Goal: Task Accomplishment & Management: Manage account settings

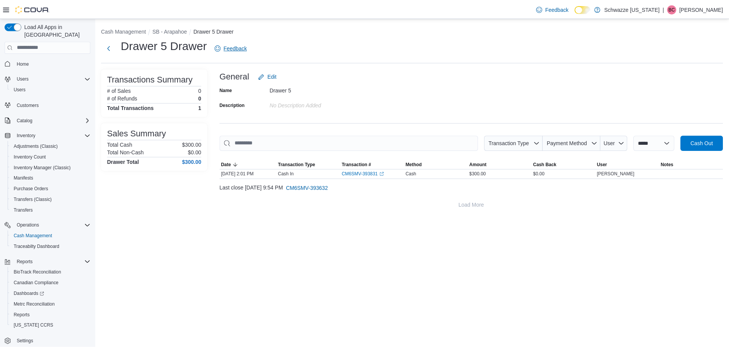
scroll to position [3, 0]
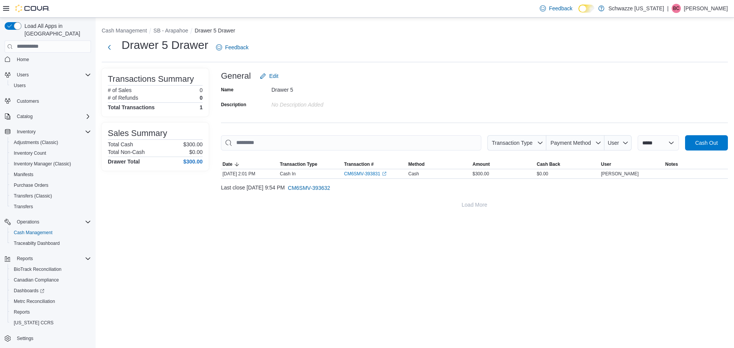
click at [126, 25] on div "**********" at bounding box center [415, 118] width 639 height 201
click at [111, 42] on button "Next" at bounding box center [109, 46] width 15 height 15
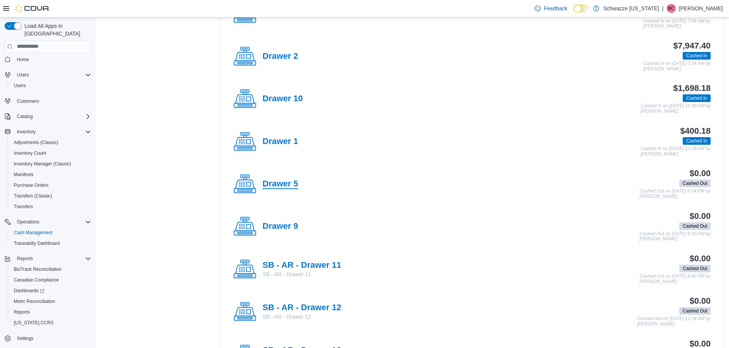
scroll to position [383, 0]
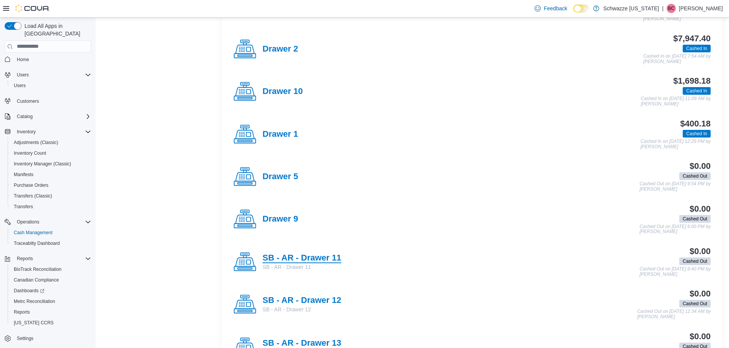
click at [291, 257] on h4 "SB - AR - Drawer 11" at bounding box center [301, 259] width 79 height 10
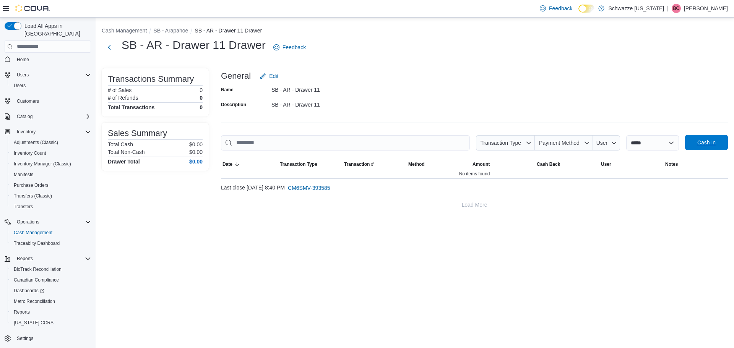
click at [699, 143] on span "Cash In" at bounding box center [707, 143] width 18 height 8
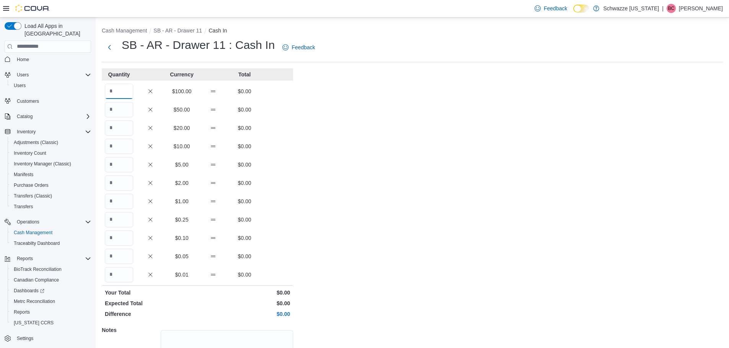
click at [126, 89] on input "Quantity" at bounding box center [119, 91] width 28 height 15
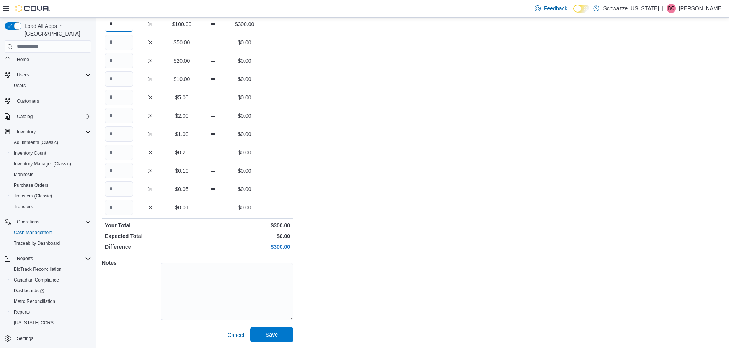
scroll to position [68, 0]
type input "*"
click at [272, 337] on span "Save" at bounding box center [271, 335] width 12 height 8
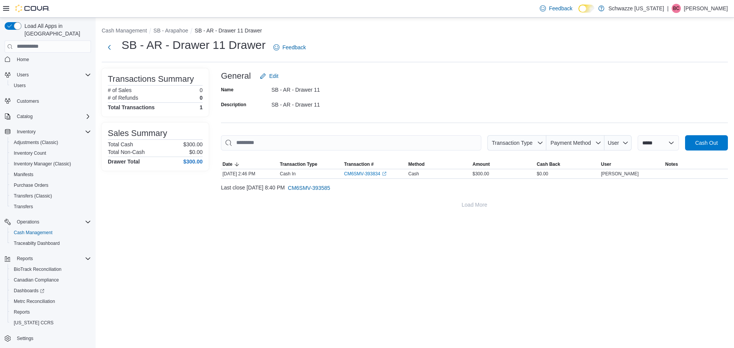
click at [633, 270] on div "**********" at bounding box center [415, 183] width 639 height 331
click at [107, 41] on button "Next" at bounding box center [109, 46] width 15 height 15
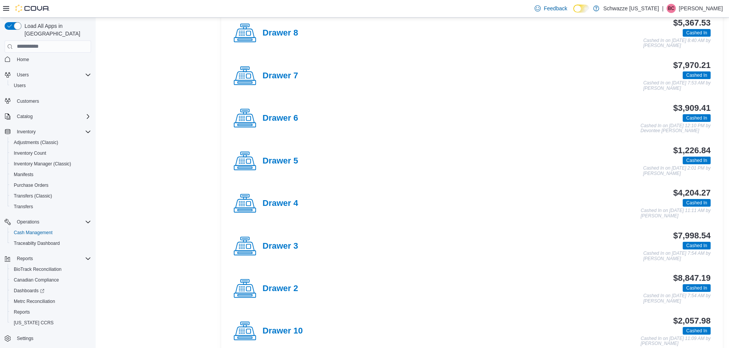
scroll to position [383, 0]
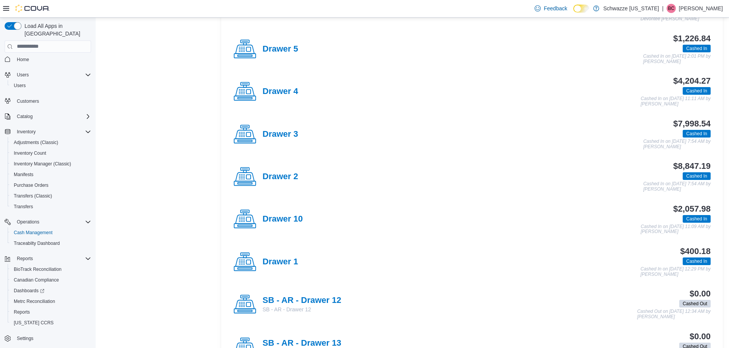
click at [291, 171] on div "Drawer 2" at bounding box center [265, 177] width 65 height 23
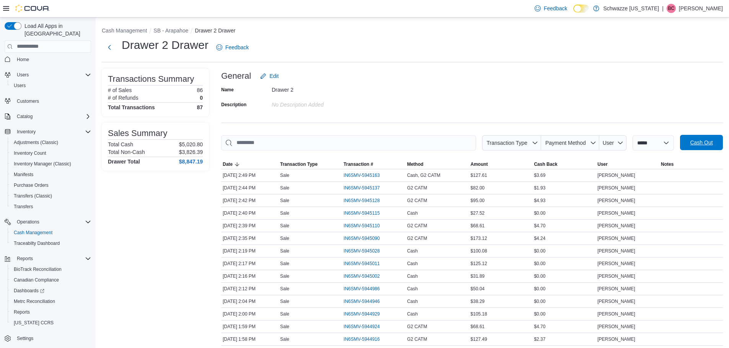
click at [712, 146] on span "Cash Out" at bounding box center [701, 143] width 23 height 8
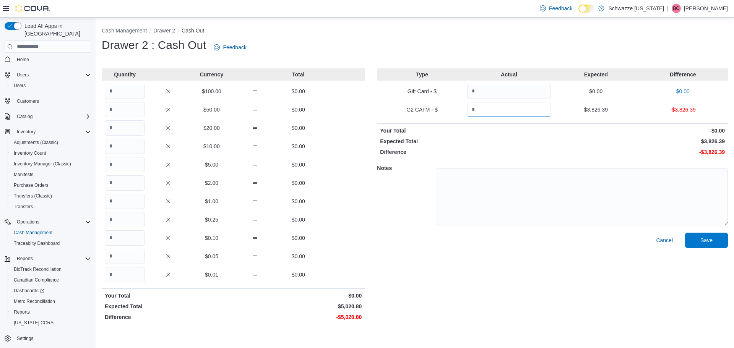
click at [477, 112] on input "Quantity" at bounding box center [509, 109] width 84 height 15
type input "*******"
click at [117, 199] on input "Quantity" at bounding box center [125, 201] width 40 height 15
type input "****"
click at [704, 240] on span "Save" at bounding box center [707, 240] width 12 height 8
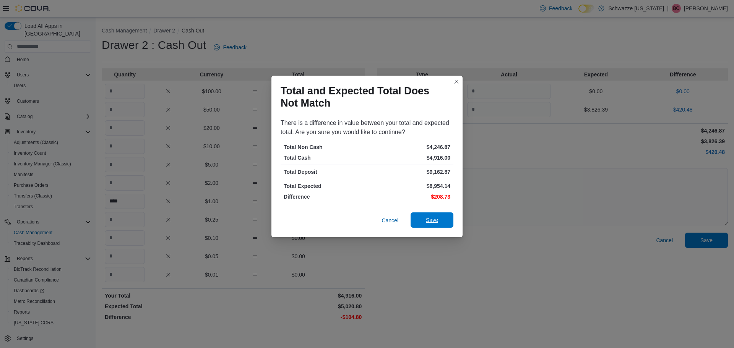
click at [448, 219] on span "Save" at bounding box center [432, 220] width 34 height 15
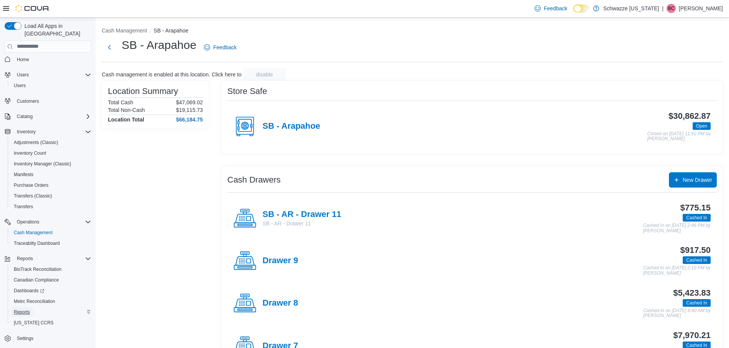
click at [23, 309] on span "Reports" at bounding box center [22, 312] width 16 height 6
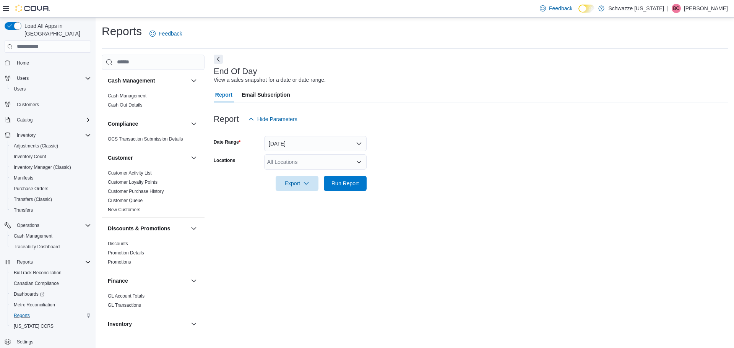
click at [322, 164] on div "All Locations" at bounding box center [315, 162] width 103 height 15
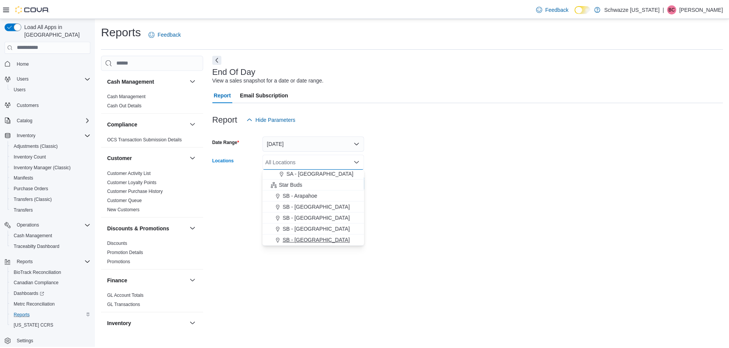
scroll to position [77, 0]
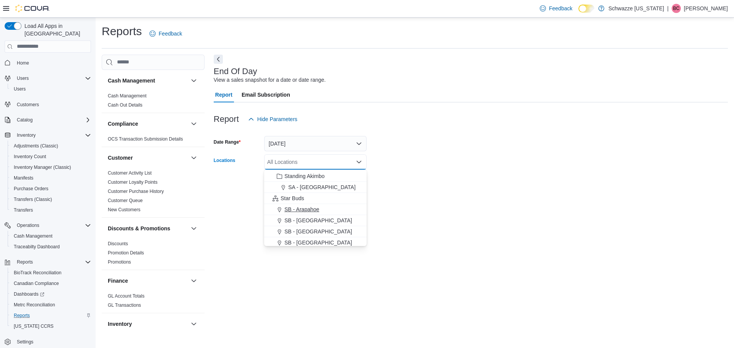
click at [315, 213] on span "SB - Arapahoe" at bounding box center [302, 210] width 35 height 8
click at [549, 199] on div at bounding box center [471, 195] width 515 height 9
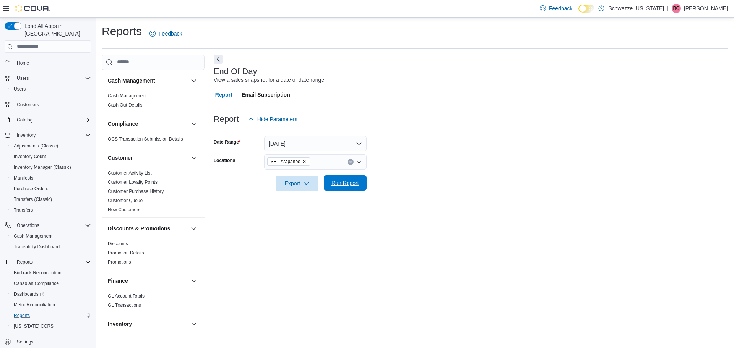
click at [332, 188] on span "Run Report" at bounding box center [346, 183] width 34 height 15
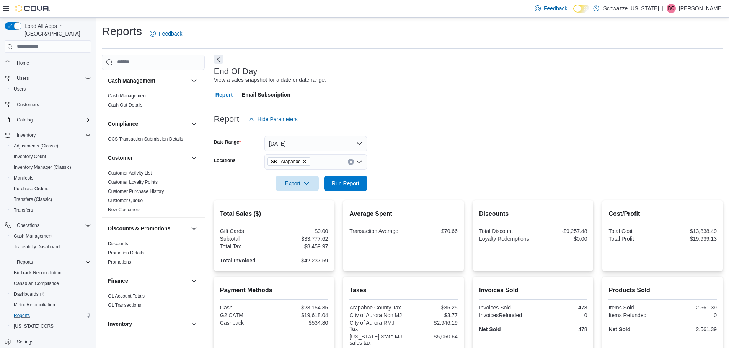
click at [496, 141] on form "Date Range [DATE] Locations SB - Arapahoe Export Run Report" at bounding box center [468, 159] width 509 height 64
click at [61, 218] on div "Operations" at bounding box center [52, 222] width 77 height 9
click at [57, 221] on div "Operations" at bounding box center [52, 225] width 77 height 9
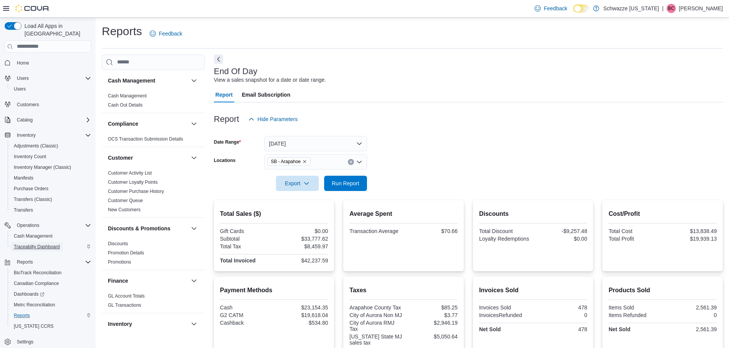
click at [50, 244] on span "Traceabilty Dashboard" at bounding box center [37, 247] width 46 height 6
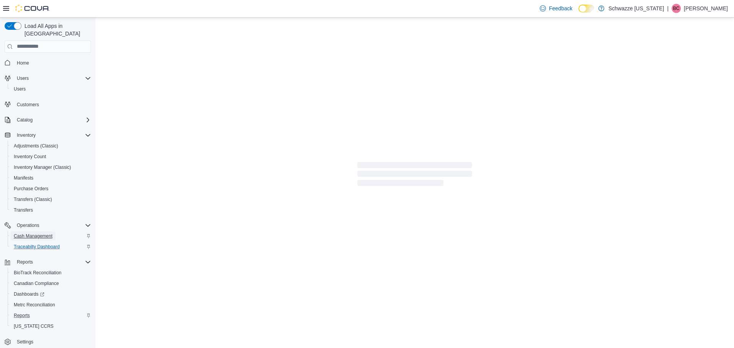
click at [52, 233] on span "Cash Management" at bounding box center [33, 236] width 39 height 6
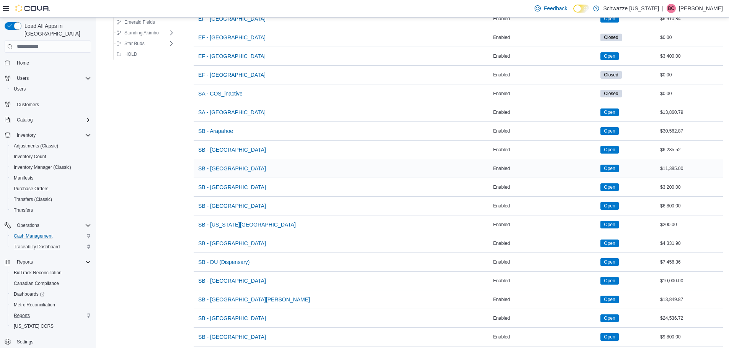
scroll to position [153, 0]
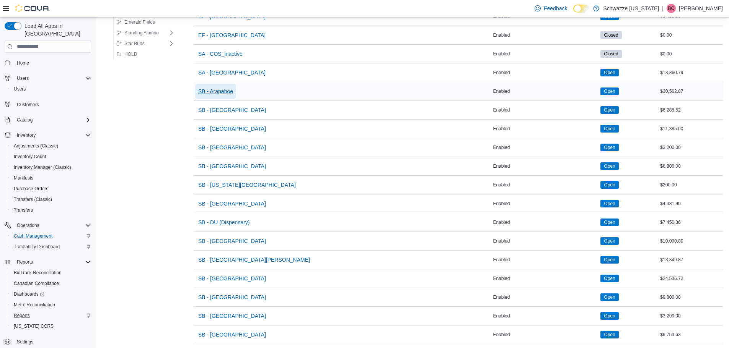
click at [233, 93] on span "SB - Arapahoe" at bounding box center [215, 92] width 35 height 8
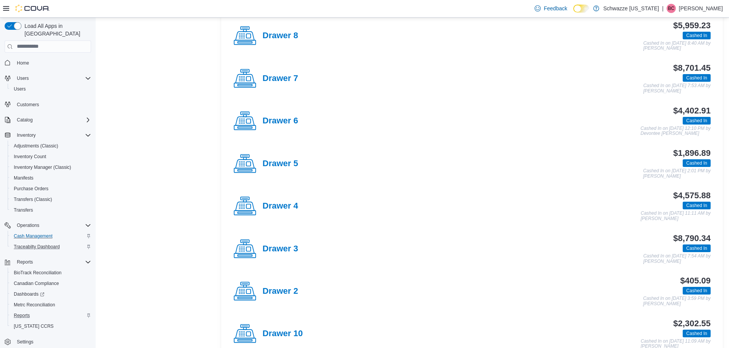
scroll to position [344, 0]
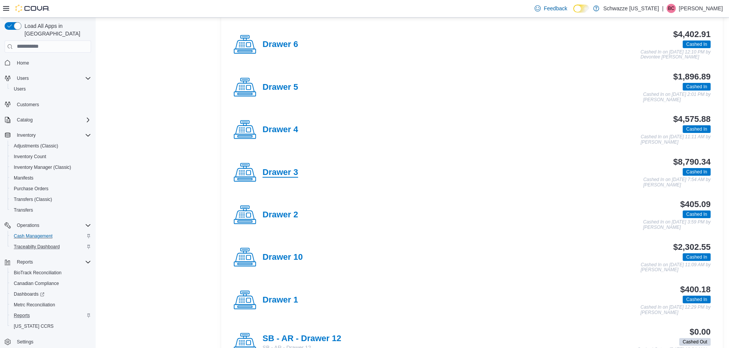
click at [296, 173] on h4 "Drawer 3" at bounding box center [280, 173] width 36 height 10
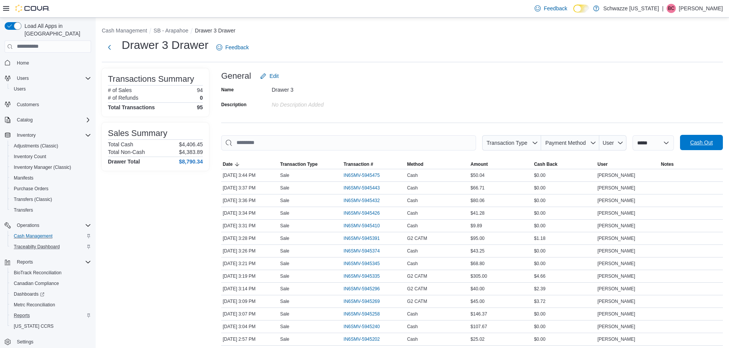
click at [704, 142] on span "Cash Out" at bounding box center [701, 143] width 23 height 8
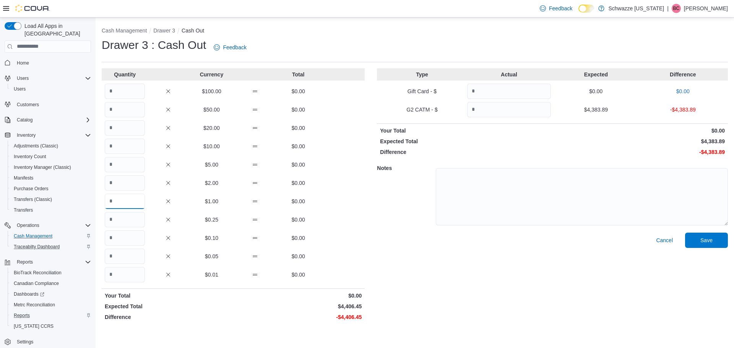
click at [129, 195] on input "Quantity" at bounding box center [125, 201] width 40 height 15
type input "****"
click at [508, 113] on input "Quantity" at bounding box center [509, 109] width 84 height 15
type input "*******"
click at [700, 243] on span "Save" at bounding box center [707, 240] width 34 height 15
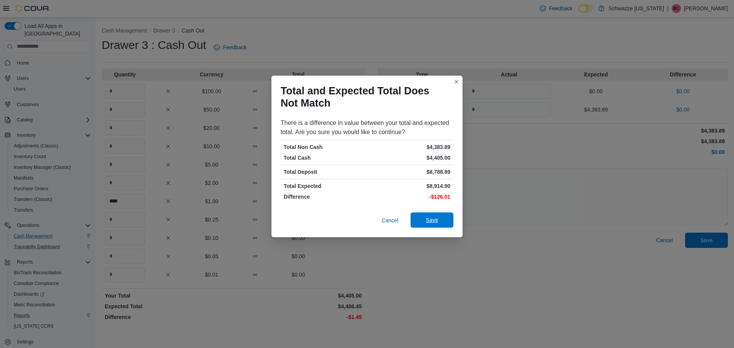
click at [421, 219] on span "Save" at bounding box center [432, 220] width 34 height 15
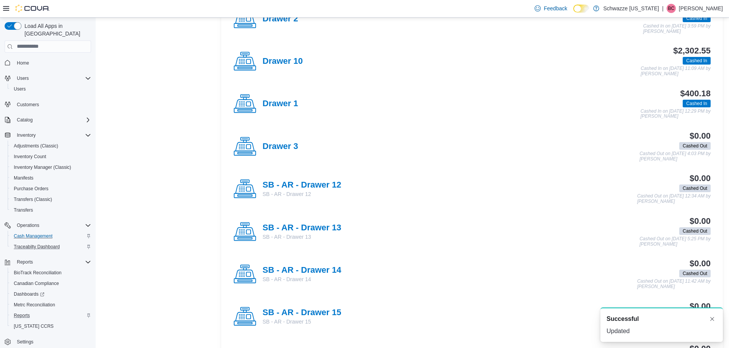
scroll to position [536, 0]
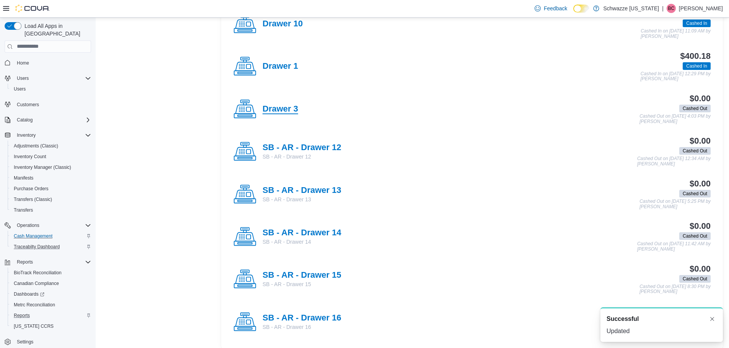
click at [287, 111] on h4 "Drawer 3" at bounding box center [280, 109] width 36 height 10
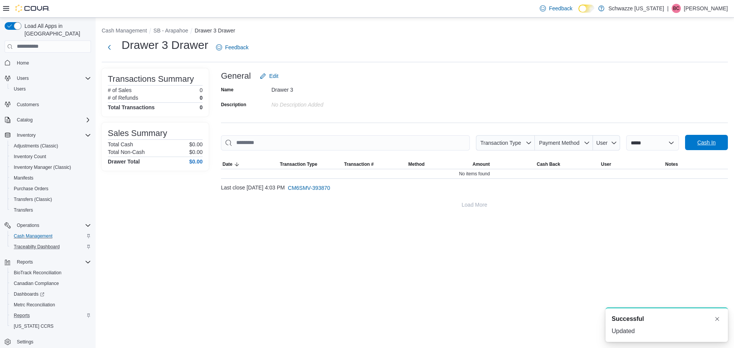
click at [720, 140] on span "Cash In" at bounding box center [707, 142] width 34 height 15
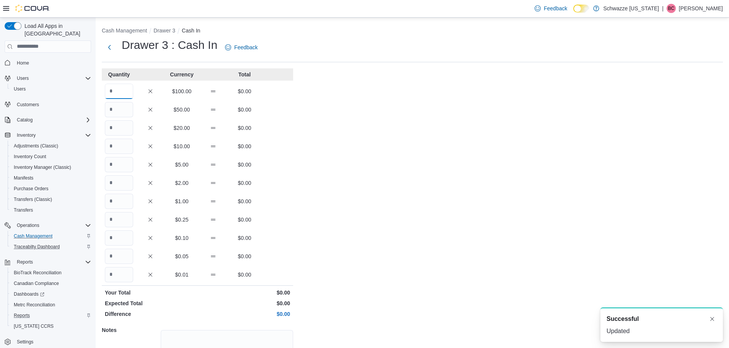
click at [119, 90] on input "Quantity" at bounding box center [119, 91] width 28 height 15
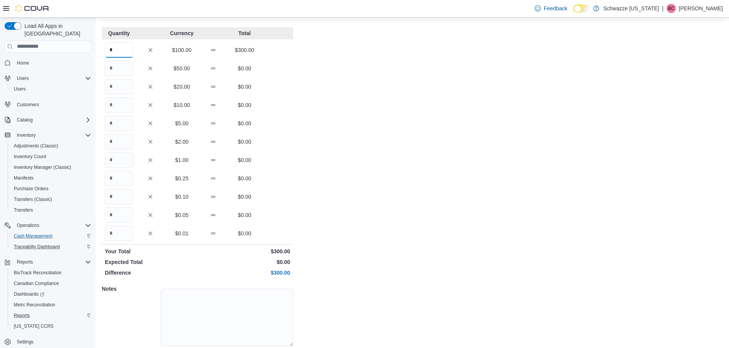
scroll to position [68, 0]
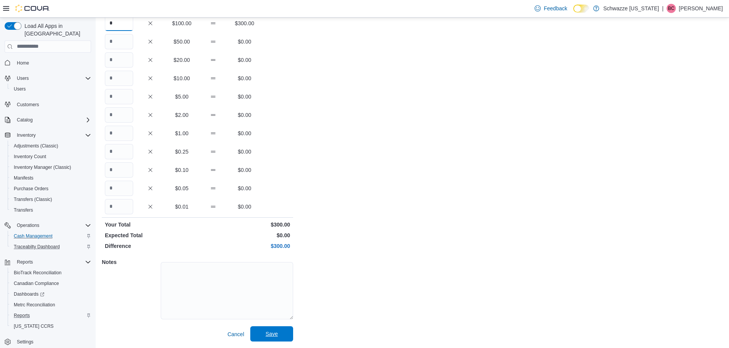
type input "*"
click at [266, 338] on span "Save" at bounding box center [271, 335] width 12 height 8
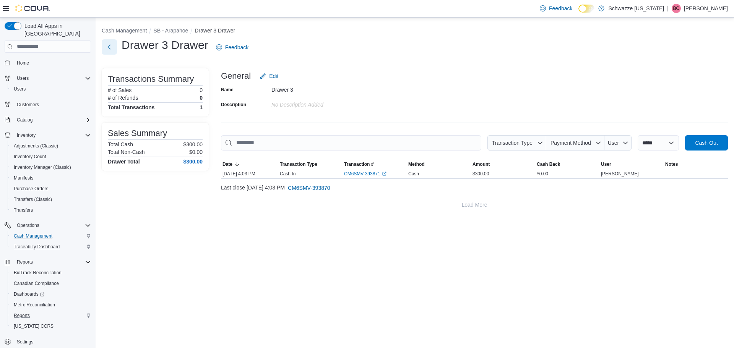
click at [111, 42] on button "Next" at bounding box center [109, 46] width 15 height 15
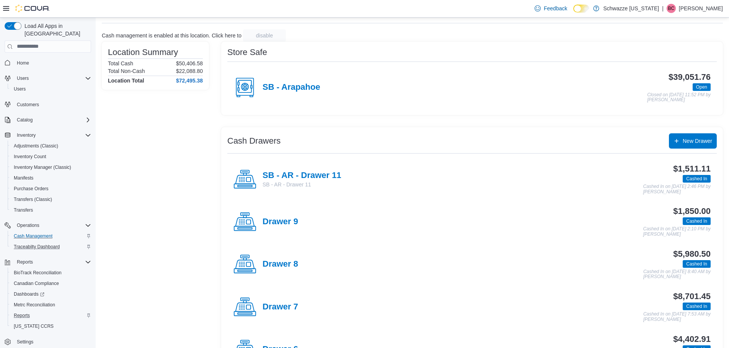
scroll to position [77, 0]
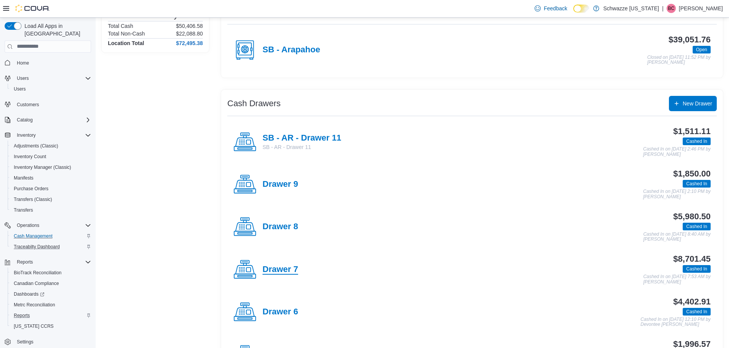
click at [289, 269] on h4 "Drawer 7" at bounding box center [280, 270] width 36 height 10
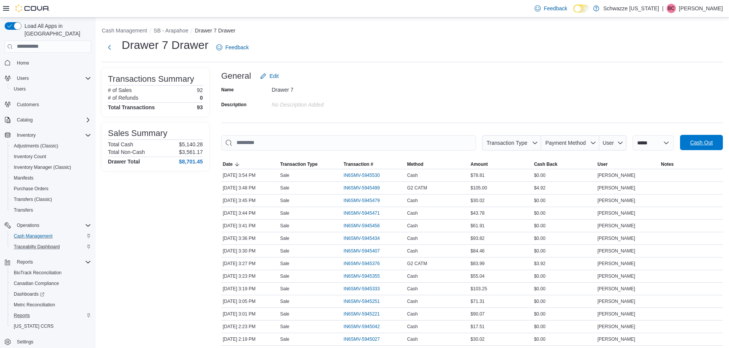
click at [718, 137] on span "Cash Out" at bounding box center [701, 142] width 34 height 15
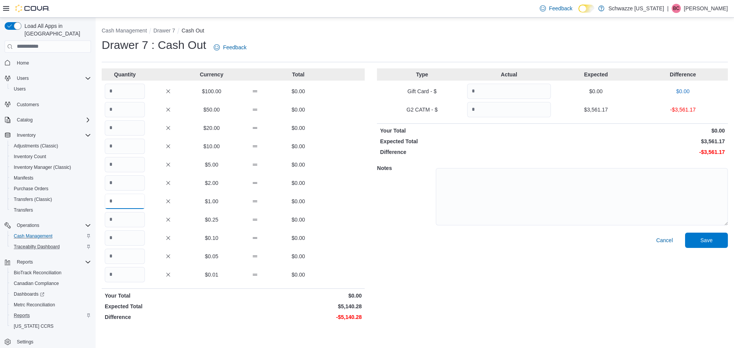
click at [137, 202] on input "Quantity" at bounding box center [125, 201] width 40 height 15
click at [414, 242] on div "Cancel Save" at bounding box center [552, 278] width 351 height 91
click at [129, 200] on input "****" at bounding box center [125, 201] width 40 height 15
type input "****"
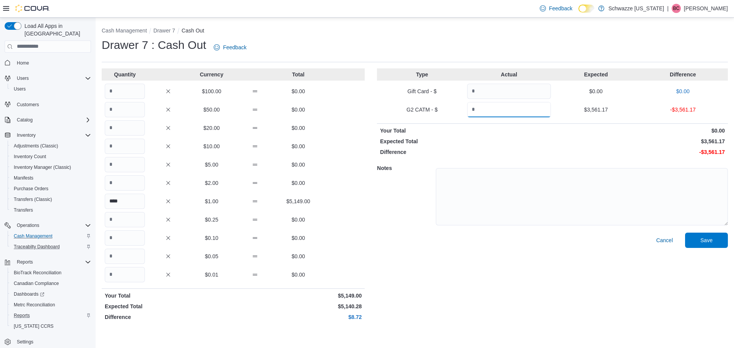
click at [483, 102] on input "Quantity" at bounding box center [509, 109] width 84 height 15
type input "*******"
click at [714, 234] on span "Save" at bounding box center [707, 240] width 34 height 15
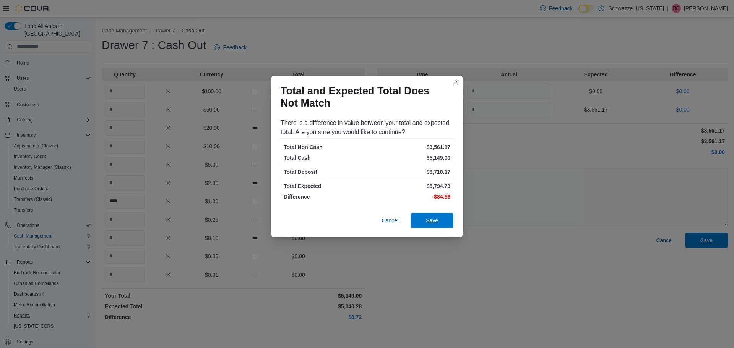
click at [440, 225] on span "Save" at bounding box center [432, 220] width 34 height 15
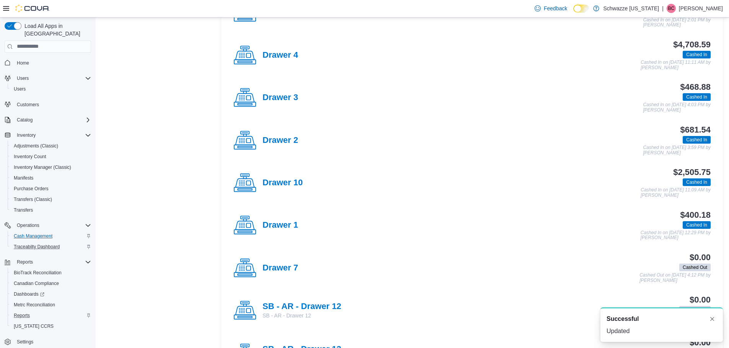
scroll to position [497, 0]
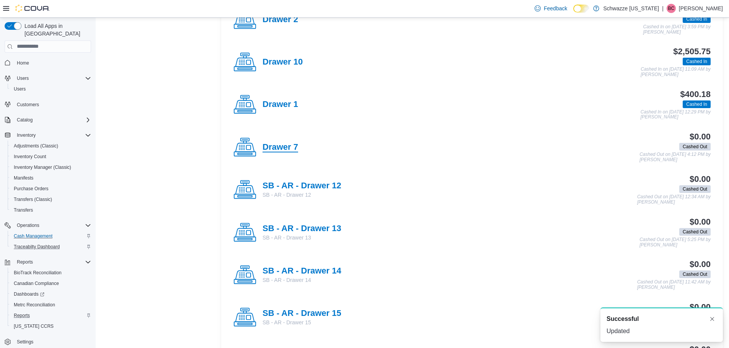
click at [295, 151] on h4 "Drawer 7" at bounding box center [280, 148] width 36 height 10
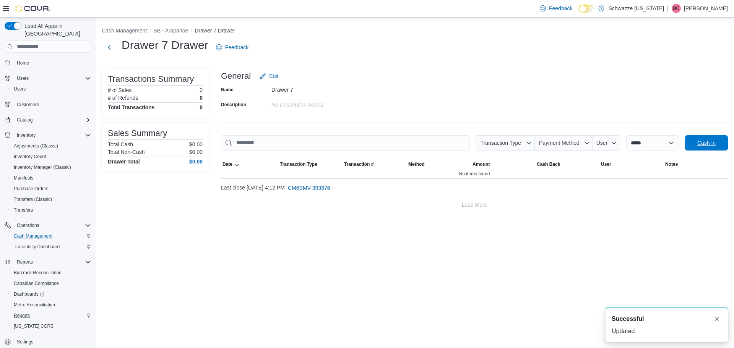
click at [689, 135] on button "Cash In" at bounding box center [707, 142] width 43 height 15
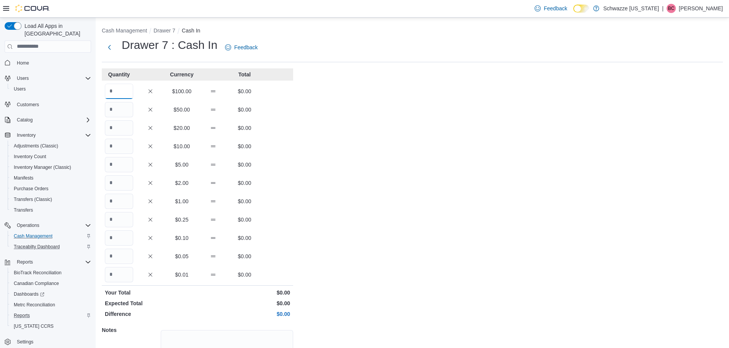
click at [121, 92] on input "Quantity" at bounding box center [119, 91] width 28 height 15
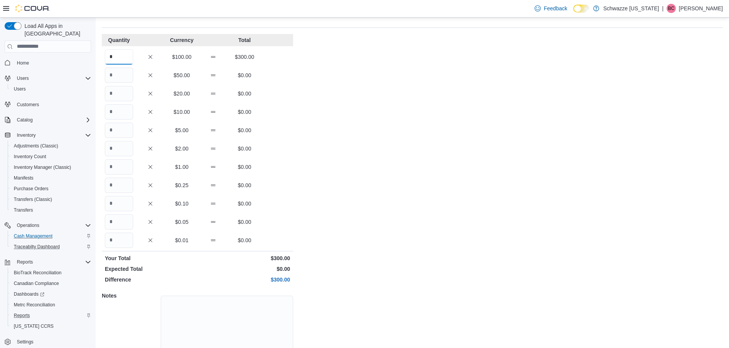
scroll to position [68, 0]
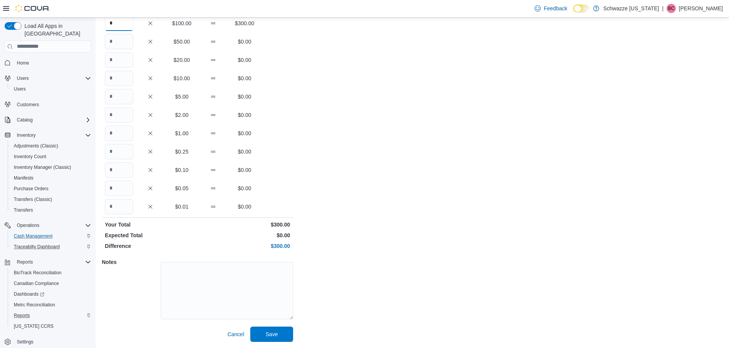
type input "*"
drag, startPoint x: 273, startPoint y: 322, endPoint x: 273, endPoint y: 329, distance: 6.5
click at [273, 329] on div "Quantity Currency Total * $100.00 $300.00 $50.00 $0.00 $20.00 $0.00 $10.00 $0.0…" at bounding box center [197, 171] width 191 height 342
click at [273, 329] on span "Save" at bounding box center [272, 334] width 34 height 15
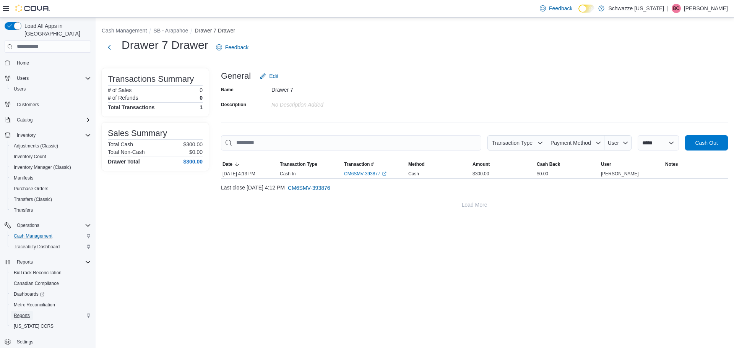
drag, startPoint x: 154, startPoint y: 264, endPoint x: 17, endPoint y: 309, distance: 143.6
click at [17, 313] on span "Reports" at bounding box center [22, 316] width 16 height 6
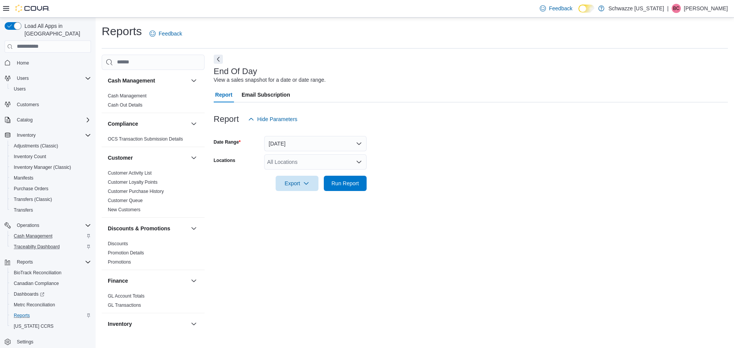
click at [308, 163] on div "All Locations" at bounding box center [315, 162] width 103 height 15
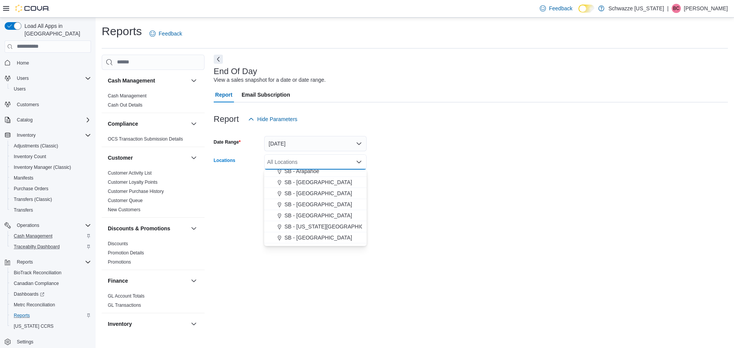
scroll to position [77, 0]
click at [309, 217] on span "SB - [GEOGRAPHIC_DATA]" at bounding box center [319, 221] width 68 height 8
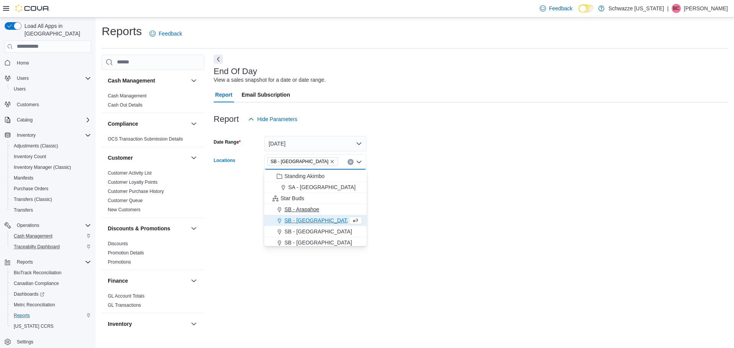
click at [312, 210] on span "SB - Arapahoe" at bounding box center [302, 210] width 35 height 8
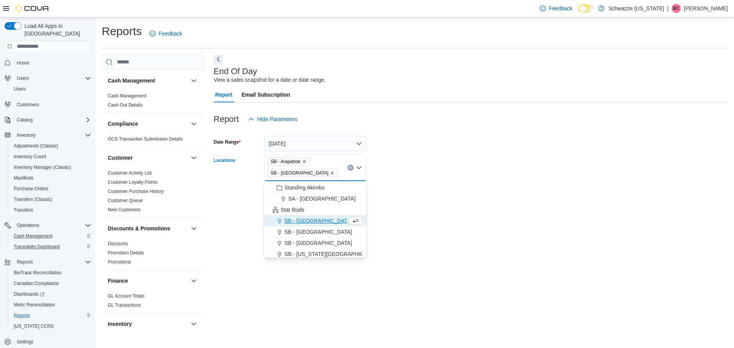
click at [330, 173] on icon "Remove SB - Aurora from selection in this group" at bounding box center [332, 173] width 5 height 5
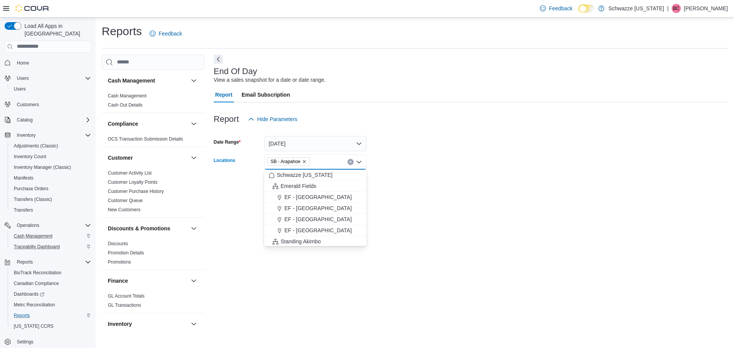
click at [420, 134] on div at bounding box center [471, 131] width 515 height 9
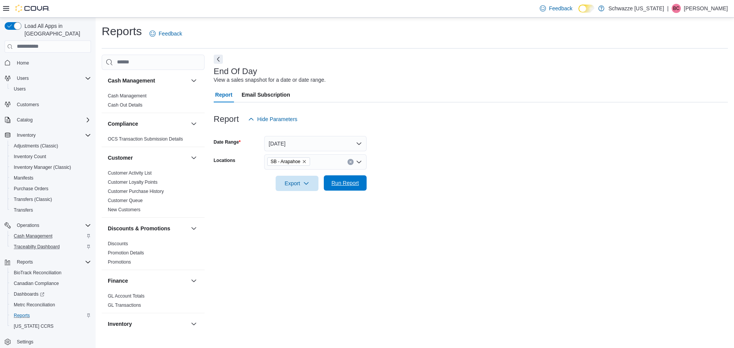
click at [344, 190] on span "Run Report" at bounding box center [346, 183] width 34 height 15
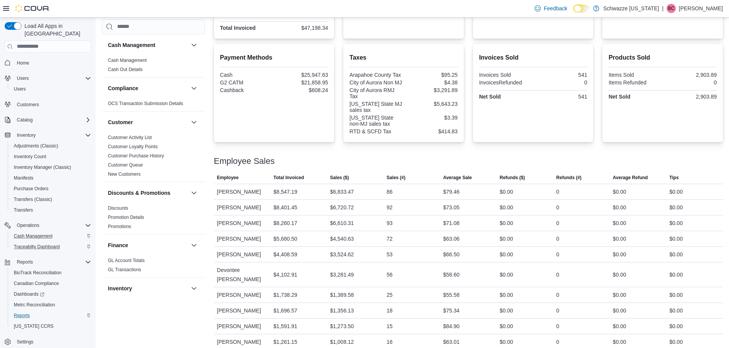
scroll to position [263, 0]
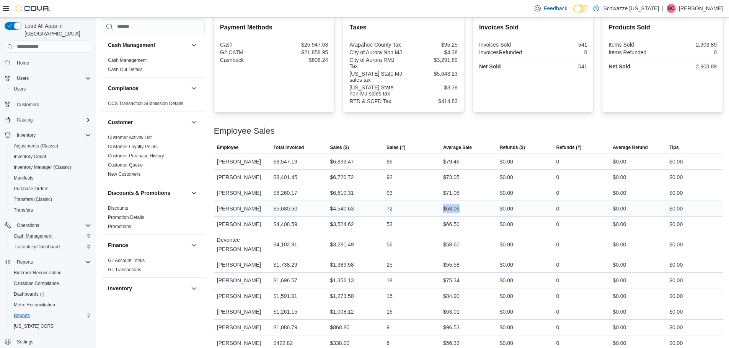
drag, startPoint x: 444, startPoint y: 210, endPoint x: 478, endPoint y: 207, distance: 34.2
click at [478, 207] on div "$63.06" at bounding box center [468, 208] width 57 height 15
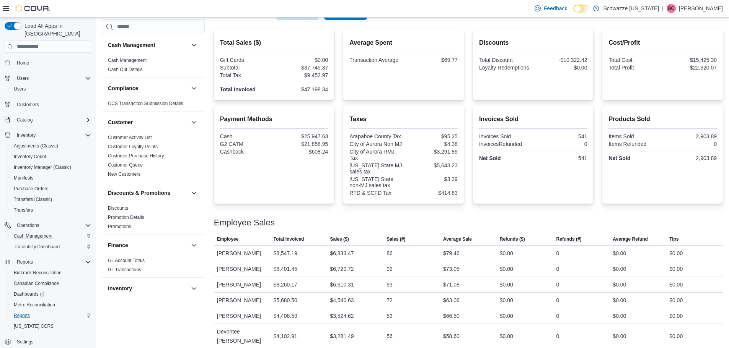
scroll to position [225, 0]
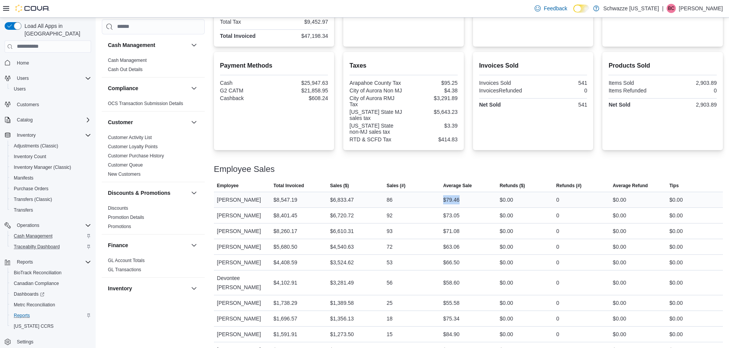
drag, startPoint x: 440, startPoint y: 200, endPoint x: 480, endPoint y: 195, distance: 40.9
click at [480, 195] on tr "Employee [PERSON_NAME] Total Invoiced $8,547.19 Sales ($) $6,833.47 Sales (#) 8…" at bounding box center [468, 200] width 509 height 16
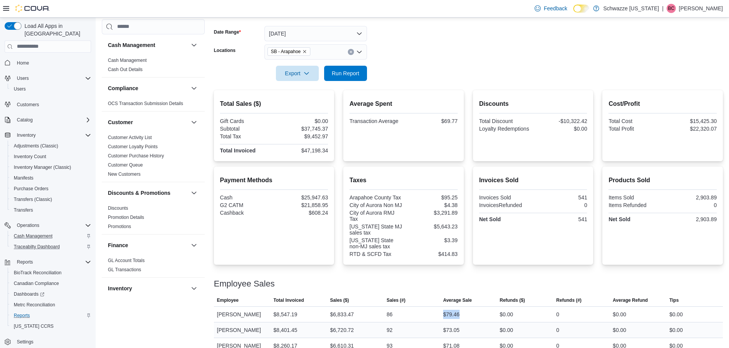
scroll to position [263, 0]
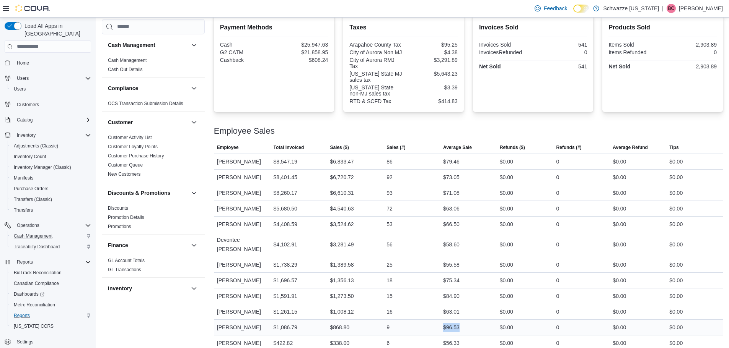
drag, startPoint x: 443, startPoint y: 316, endPoint x: 475, endPoint y: 326, distance: 34.4
click at [475, 326] on div "$96.53" at bounding box center [468, 327] width 57 height 15
drag, startPoint x: 438, startPoint y: 304, endPoint x: 484, endPoint y: 307, distance: 46.4
click at [484, 307] on tr "Employee [PERSON_NAME] Total Invoiced $1,261.15 Sales ($) $1,008.12 Sales (#) 1…" at bounding box center [468, 312] width 509 height 16
click at [484, 307] on div "$63.01" at bounding box center [468, 311] width 57 height 15
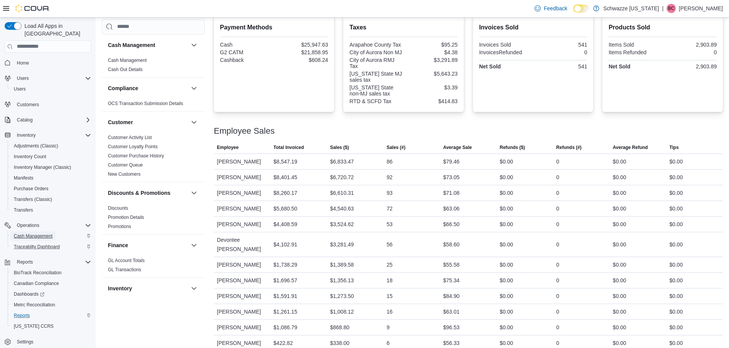
click at [47, 233] on span "Cash Management" at bounding box center [33, 236] width 39 height 6
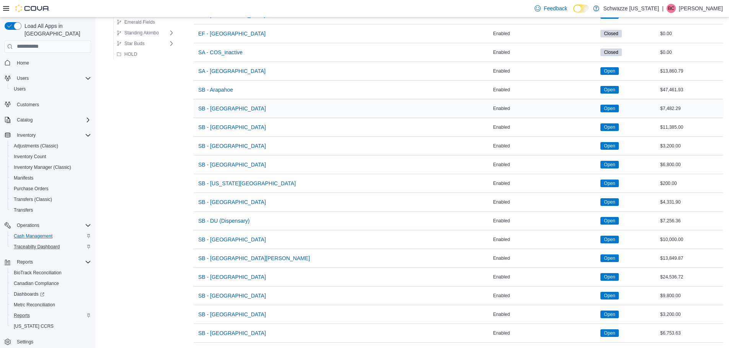
scroll to position [115, 0]
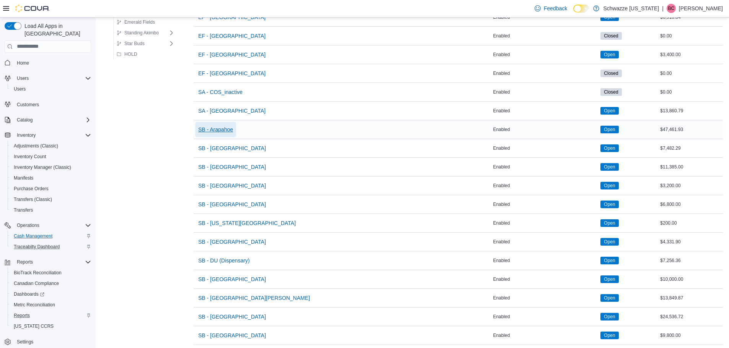
click at [226, 131] on span "SB - Arapahoe" at bounding box center [215, 130] width 35 height 8
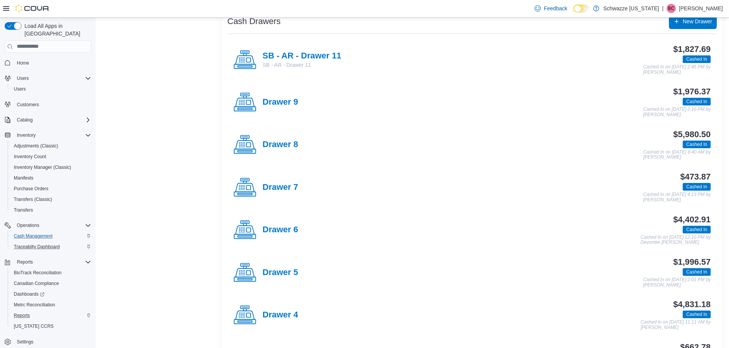
scroll to position [230, 0]
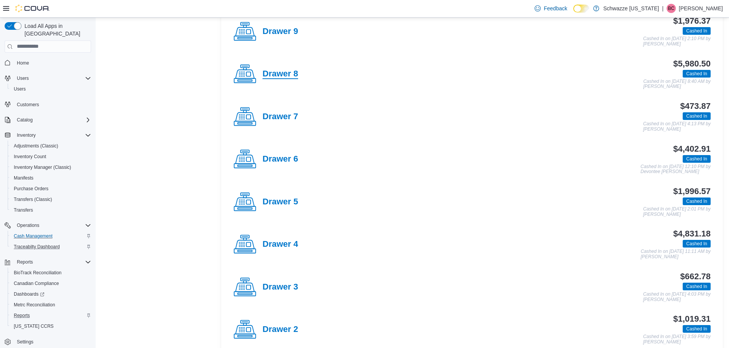
click at [285, 78] on h4 "Drawer 8" at bounding box center [280, 74] width 36 height 10
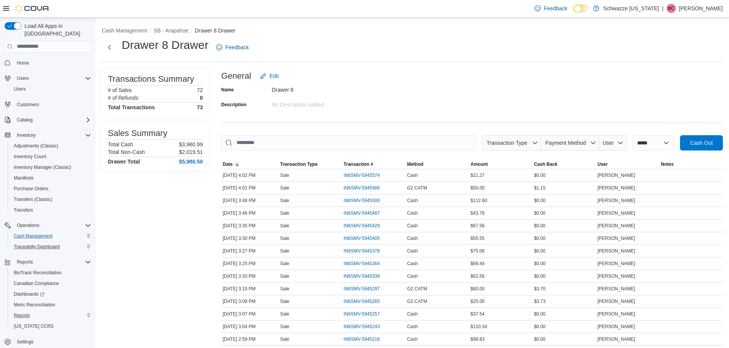
click at [710, 140] on span "Cash Out" at bounding box center [701, 143] width 23 height 8
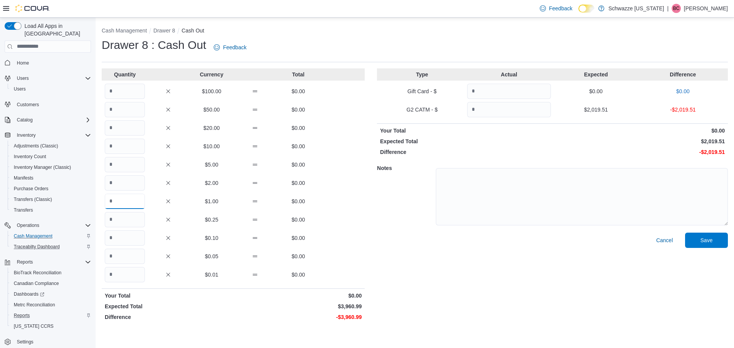
click at [132, 197] on input "Quantity" at bounding box center [125, 201] width 40 height 15
type input "****"
click at [485, 111] on input "Quantity" at bounding box center [509, 109] width 84 height 15
type input "*******"
click at [702, 235] on span "Save" at bounding box center [707, 240] width 34 height 15
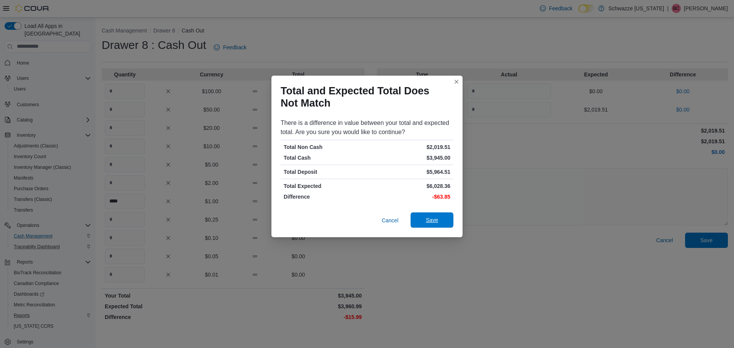
click at [417, 223] on span "Save" at bounding box center [432, 220] width 34 height 15
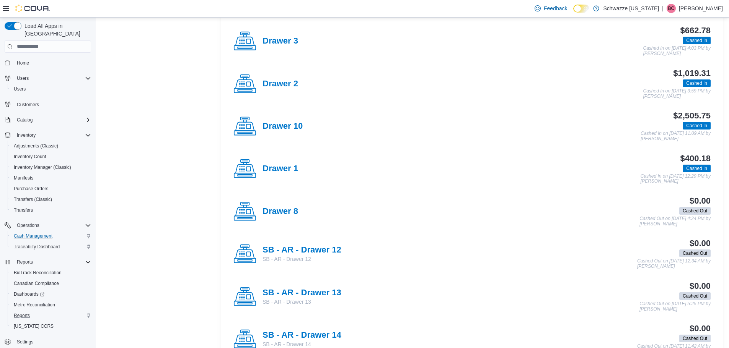
scroll to position [421, 0]
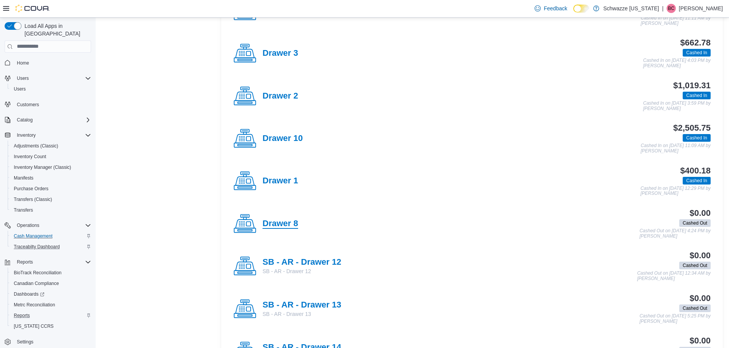
click at [272, 225] on h4 "Drawer 8" at bounding box center [280, 224] width 36 height 10
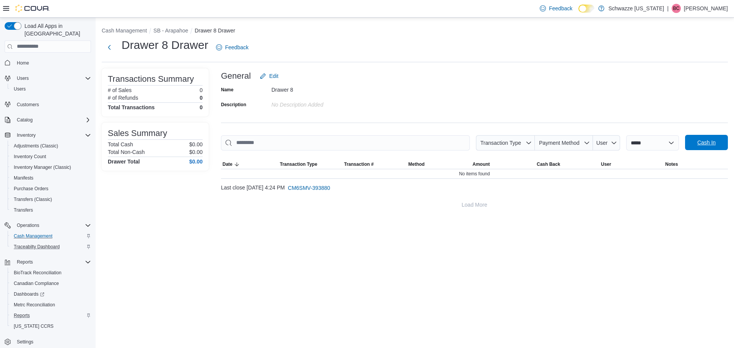
click at [716, 136] on span "Cash In" at bounding box center [707, 142] width 34 height 15
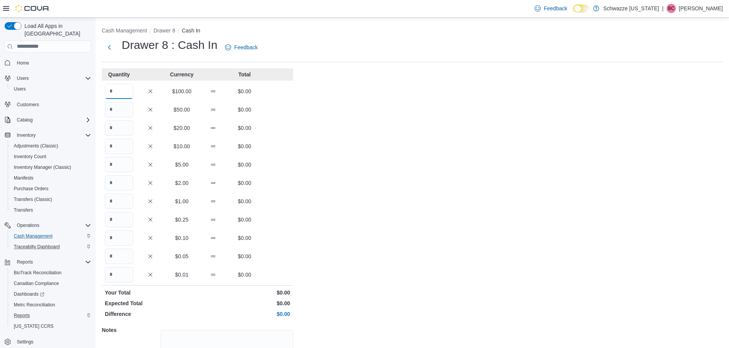
click at [124, 92] on input "Quantity" at bounding box center [119, 91] width 28 height 15
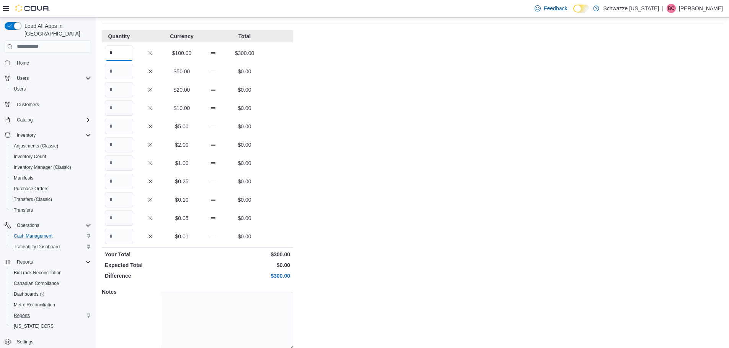
scroll to position [68, 0]
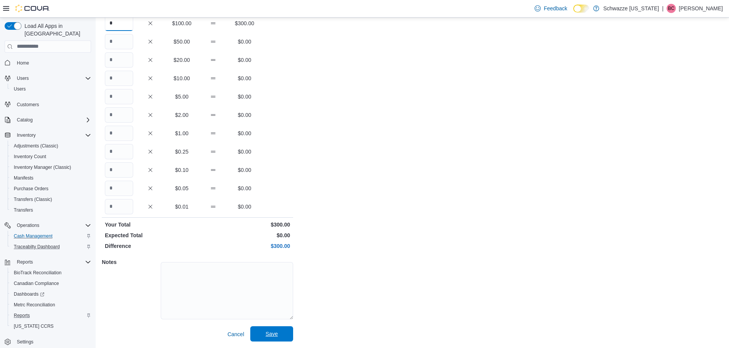
type input "*"
click at [286, 332] on span "Save" at bounding box center [272, 334] width 34 height 15
